Goal: Task Accomplishment & Management: Manage account settings

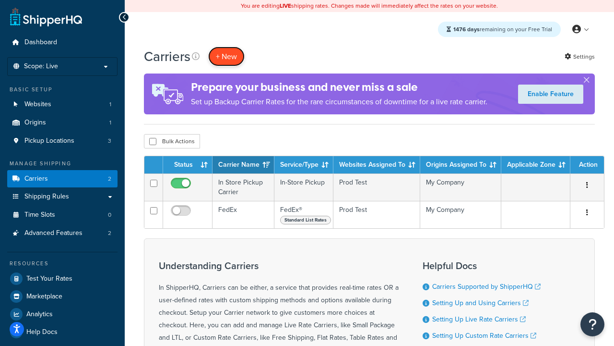
click at [227, 56] on button "+ New" at bounding box center [226, 57] width 36 height 20
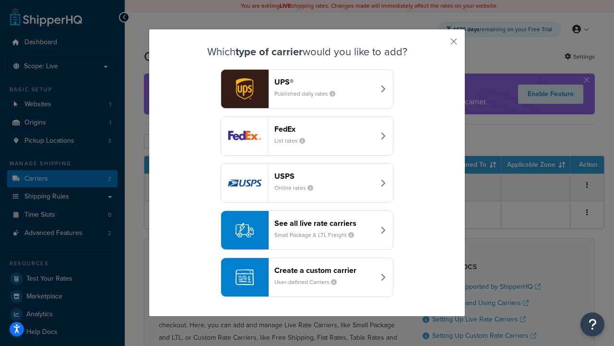
click at [307, 136] on div "FedEx List rates" at bounding box center [325, 135] width 100 height 23
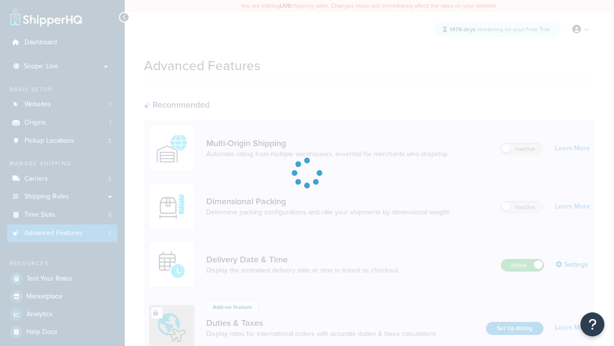
click at [523, 259] on label "Active" at bounding box center [523, 265] width 42 height 12
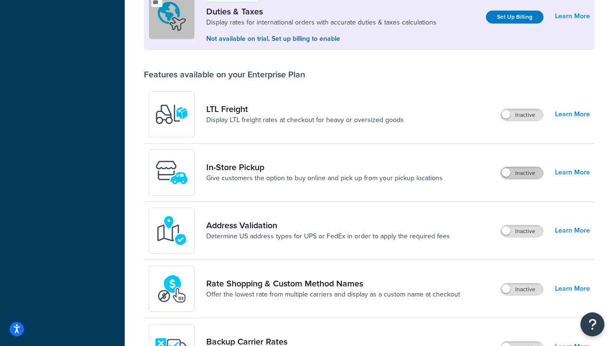
scroll to position [293, 0]
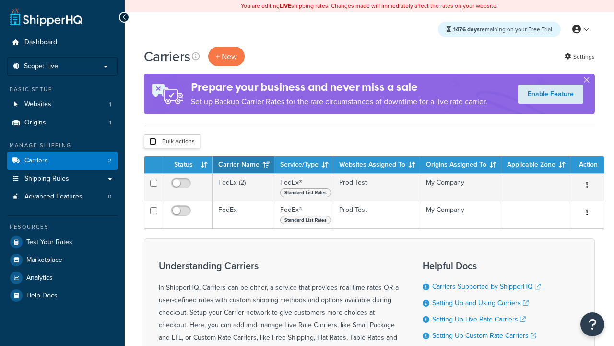
click at [153, 142] on input "checkbox" at bounding box center [152, 141] width 7 height 7
checkbox input "true"
click at [0, 0] on button "Delete" at bounding box center [0, 0] width 0 height 0
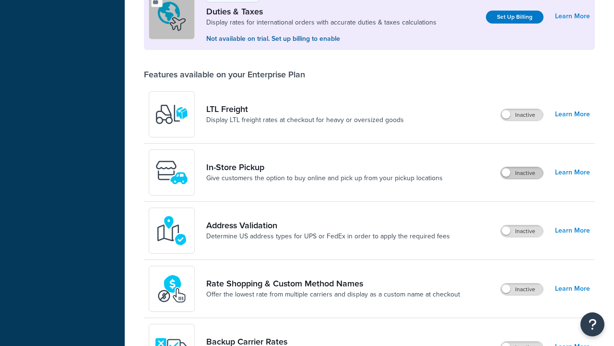
click at [522, 167] on label "Inactive" at bounding box center [522, 173] width 42 height 12
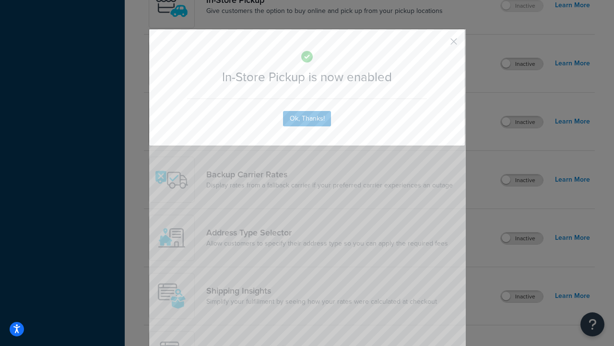
click at [440, 45] on button "button" at bounding box center [440, 45] width 2 height 2
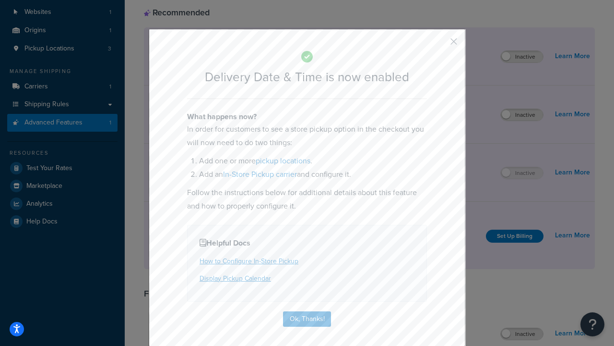
click at [440, 45] on button "button" at bounding box center [440, 45] width 2 height 2
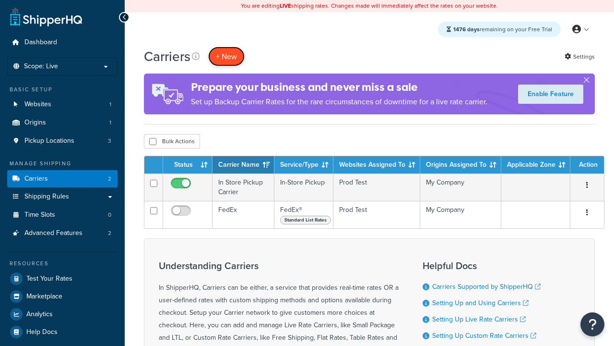
click at [227, 56] on button "+ New" at bounding box center [226, 57] width 36 height 20
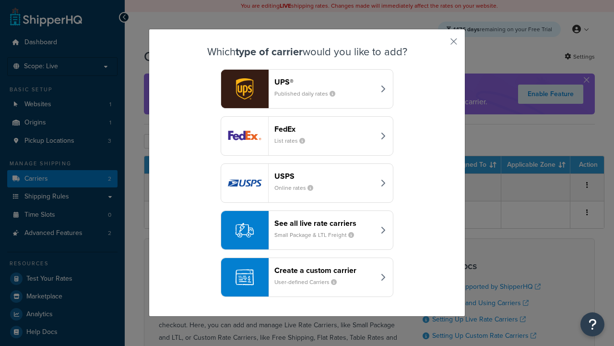
click at [307, 277] on div "Create a custom carrier User-defined Carriers" at bounding box center [325, 276] width 100 height 23
